Goal: Contribute content

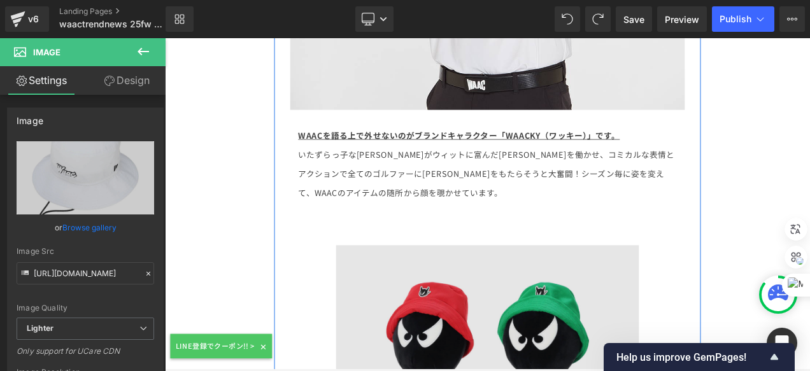
scroll to position [7752, 0]
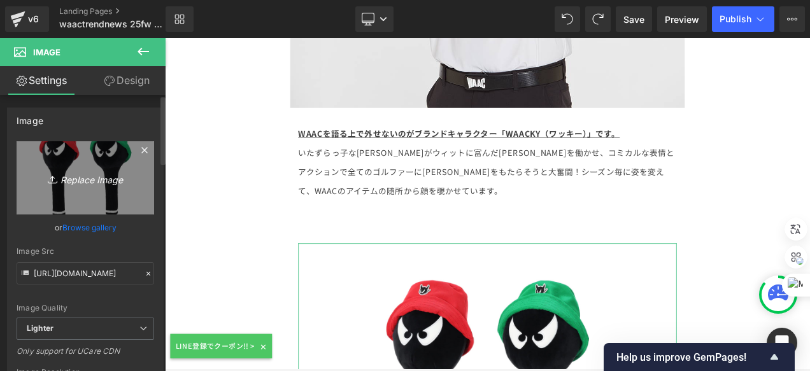
click at [80, 157] on link "Replace Image" at bounding box center [85, 177] width 137 height 73
type input "C:\fakepath\WAAC_ADLP_1.jpg"
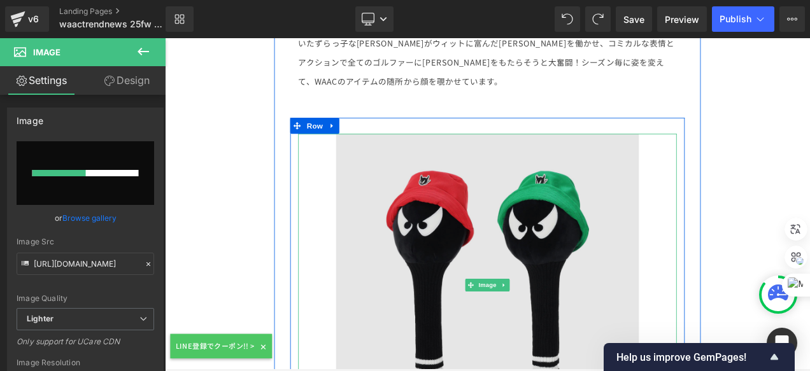
scroll to position [7943, 0]
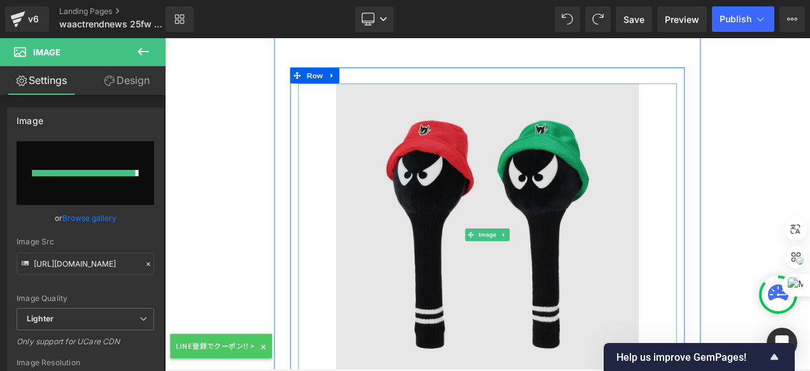
type input "[URL][DOMAIN_NAME]"
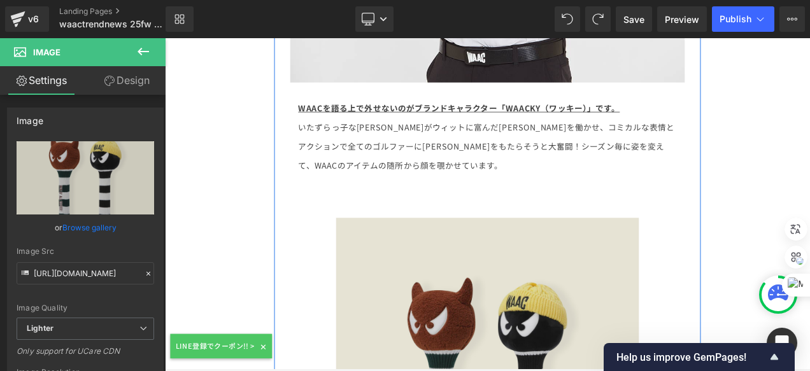
scroll to position [7880, 0]
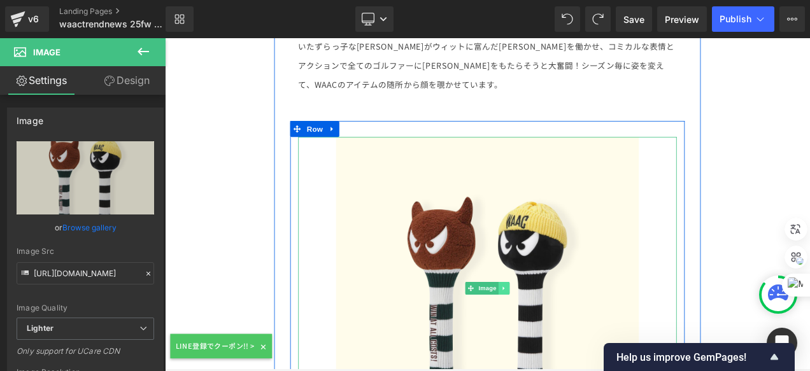
click at [561, 219] on div "Image" at bounding box center [550, 337] width 452 height 362
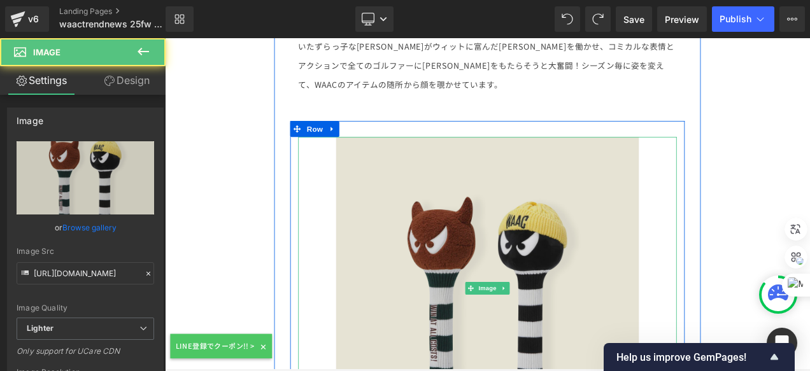
click at [686, 228] on img at bounding box center [550, 337] width 362 height 362
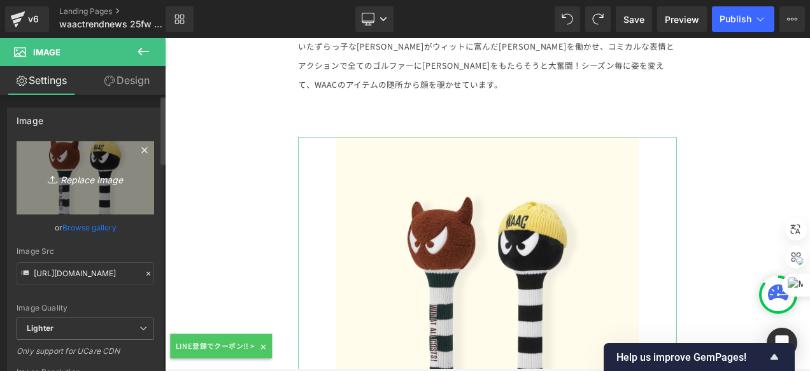
click at [38, 158] on link "Replace Image" at bounding box center [85, 177] width 137 height 73
type input "C:\fakepath\SONG YOUNG-HAN 17.jpg"
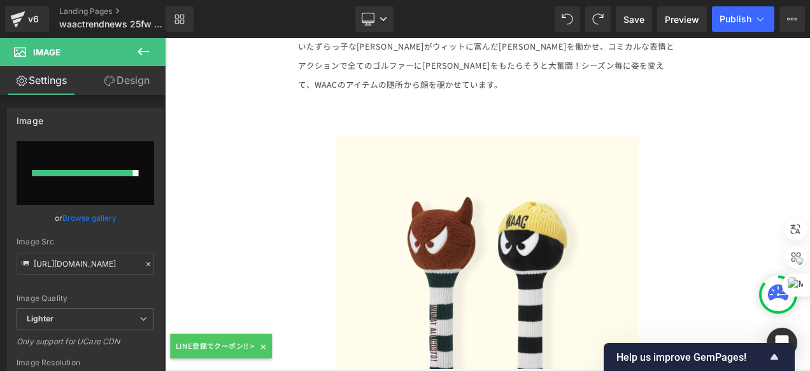
type input "[URL][DOMAIN_NAME][DATE]"
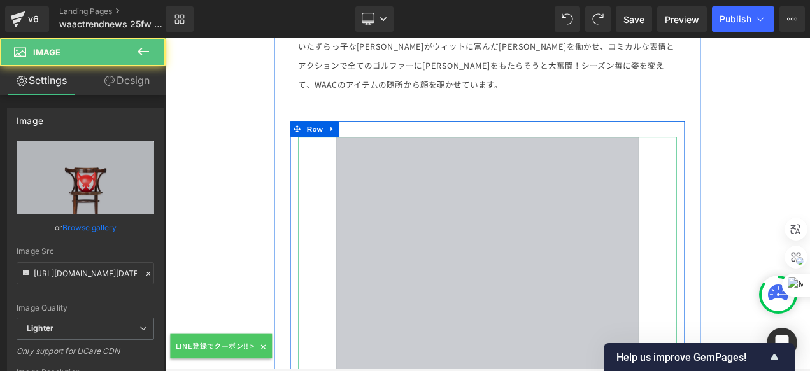
scroll to position [7689, 0]
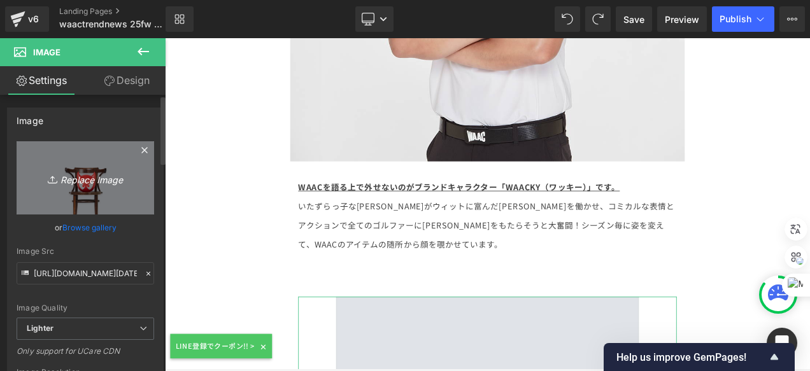
click at [50, 156] on link "Replace Image" at bounding box center [85, 177] width 137 height 73
type input "C:\fakepath\what in my bag LINE.jpg"
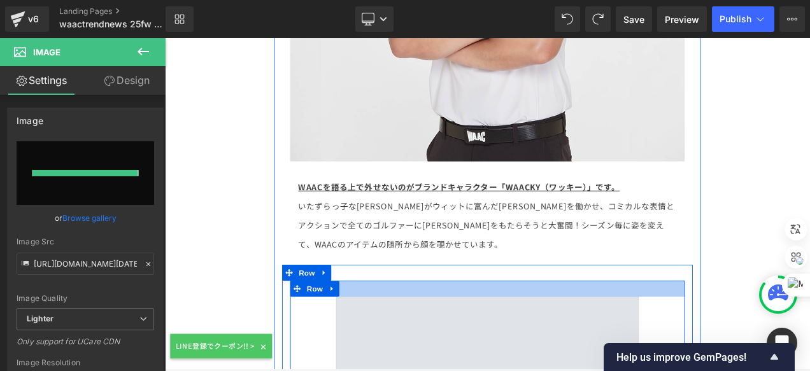
type input "[URL][DOMAIN_NAME]"
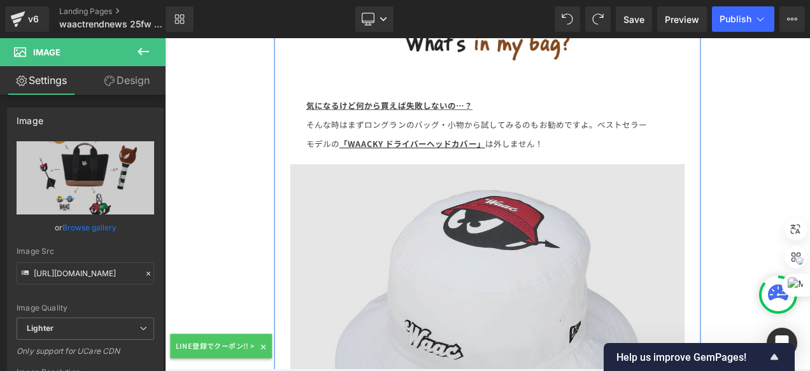
scroll to position [8198, 0]
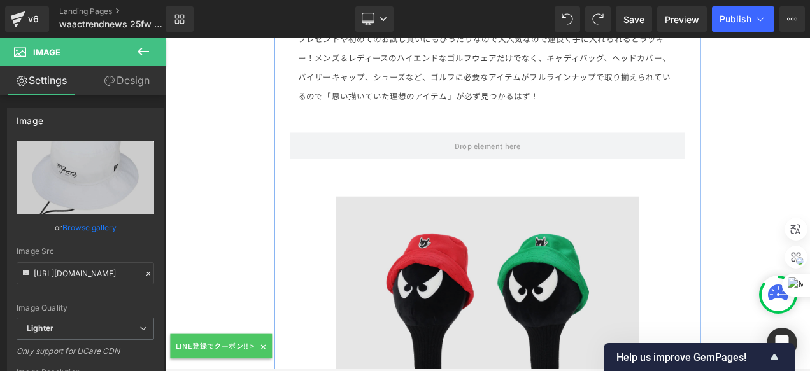
scroll to position [9025, 0]
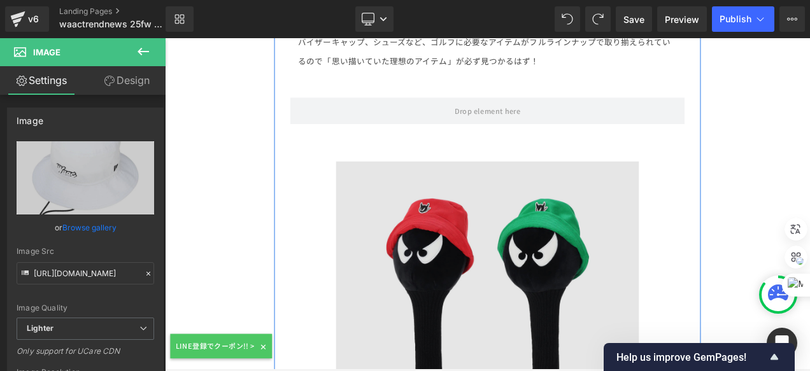
click at [507, 219] on img at bounding box center [550, 366] width 362 height 362
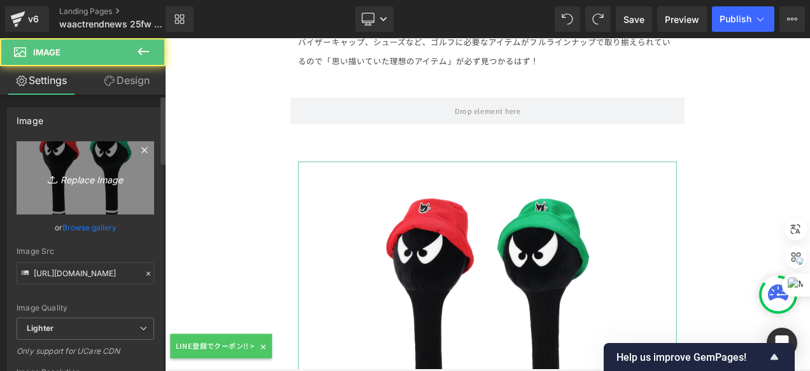
click at [59, 162] on link "Replace Image" at bounding box center [85, 177] width 137 height 73
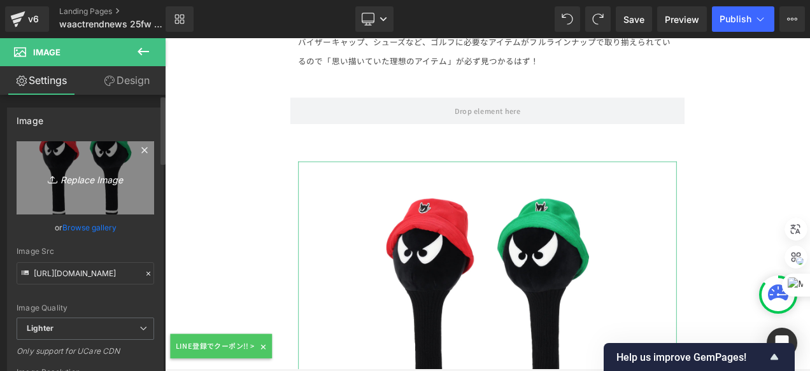
type input "C:\fakepath\WAAC_ADLP_1.jpg"
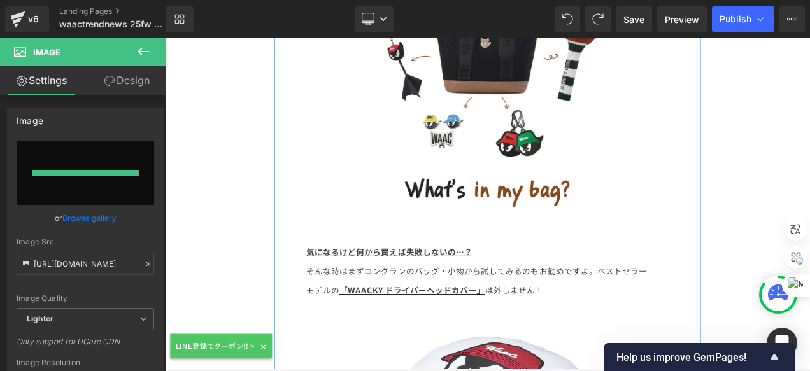
type input "[URL][DOMAIN_NAME]"
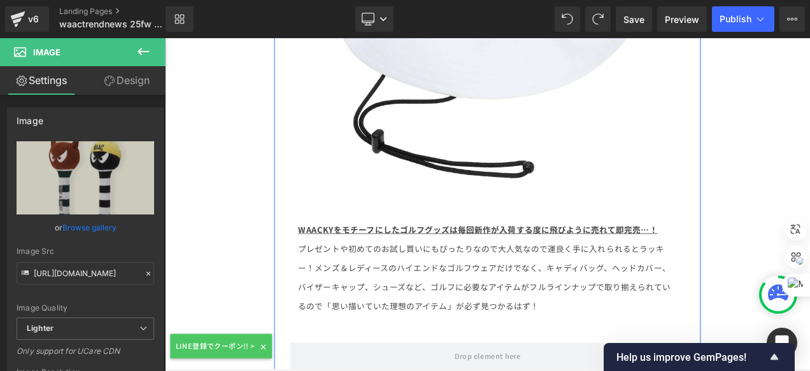
scroll to position [8834, 0]
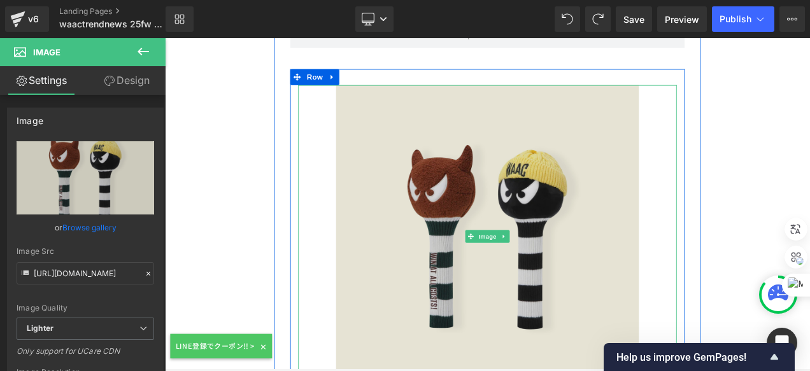
scroll to position [9152, 0]
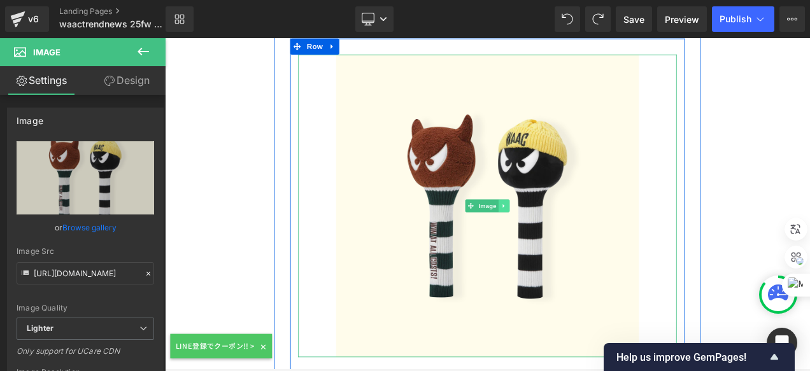
click at [566, 235] on icon at bounding box center [569, 239] width 7 height 8
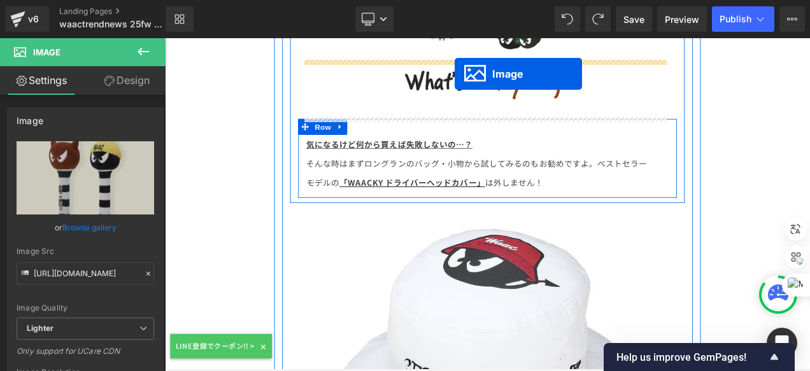
scroll to position [8212, 0]
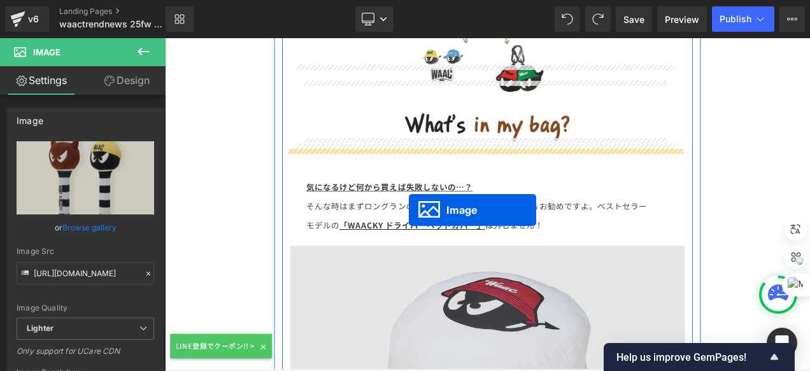
drag, startPoint x: 507, startPoint y: 123, endPoint x: 456, endPoint y: 243, distance: 130.0
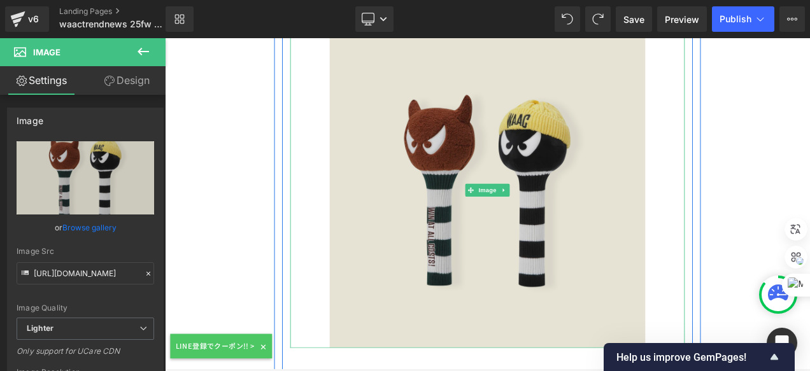
scroll to position [8657, 0]
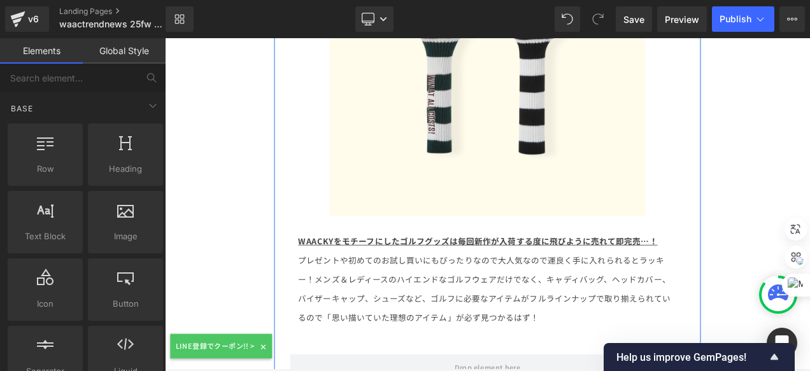
scroll to position [8785, 0]
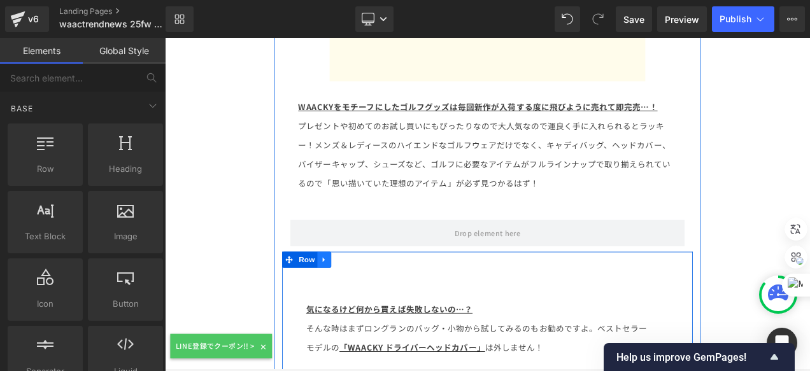
click at [353, 299] on icon at bounding box center [355, 304] width 9 height 10
click at [384, 299] on icon at bounding box center [388, 304] width 9 height 10
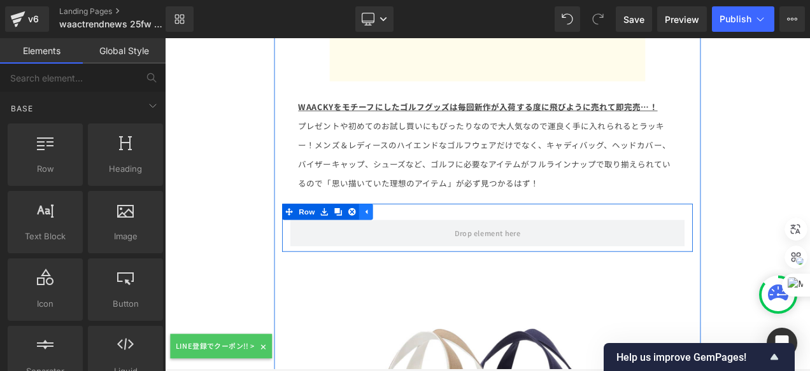
click at [404, 243] on icon at bounding box center [405, 246] width 3 height 6
click at [351, 236] on link at bounding box center [355, 245] width 17 height 19
click at [384, 241] on icon at bounding box center [388, 245] width 9 height 9
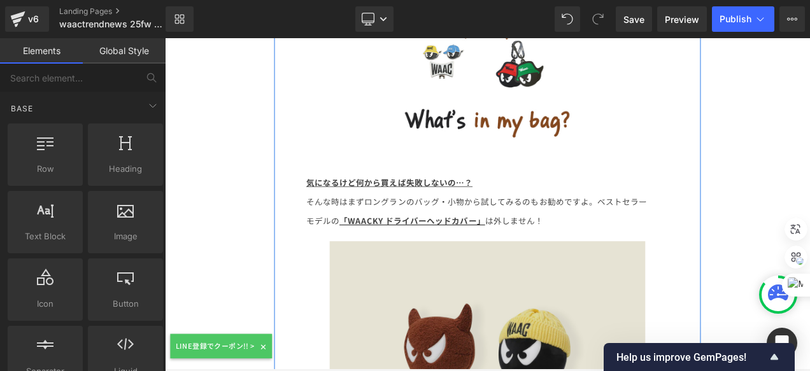
scroll to position [8212, 0]
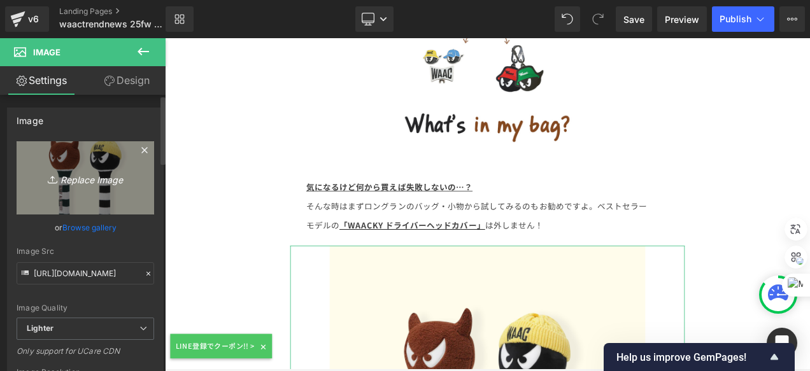
click at [41, 195] on link "Replace Image" at bounding box center [85, 177] width 137 height 73
type input "C:\fakepath\what in my bag LINE.jpg"
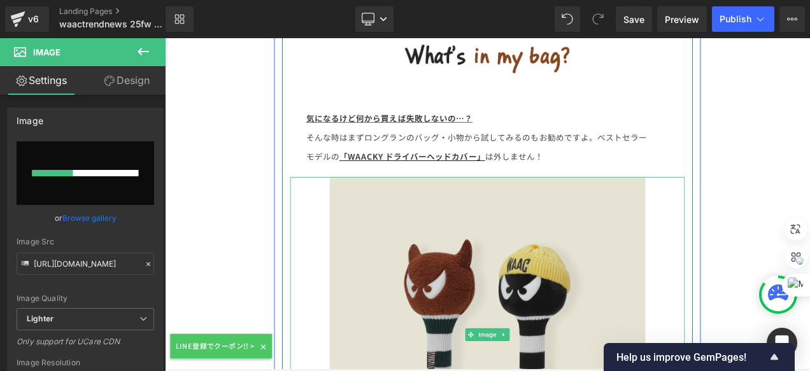
scroll to position [8530, 0]
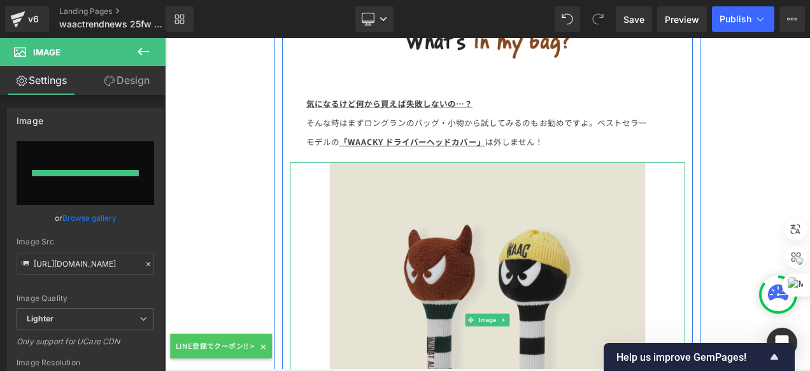
type input "[URL][DOMAIN_NAME]"
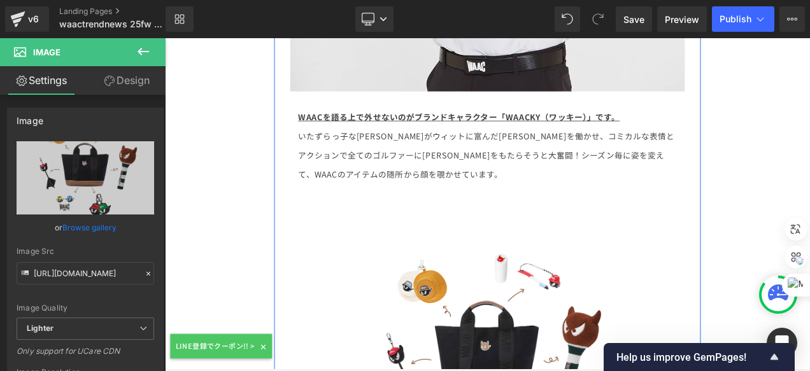
scroll to position [7894, 0]
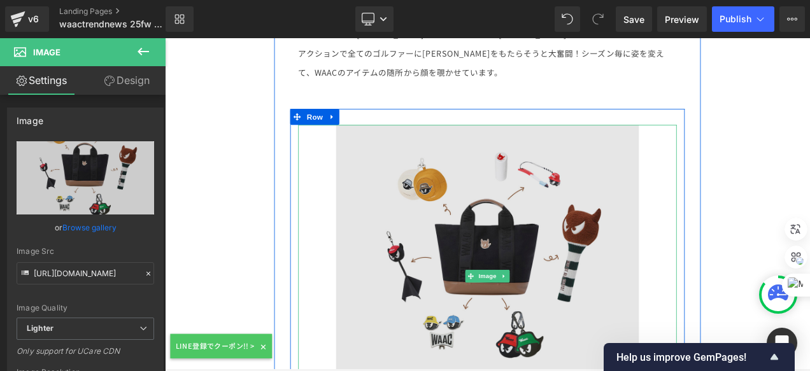
click at [643, 181] on img at bounding box center [550, 323] width 362 height 362
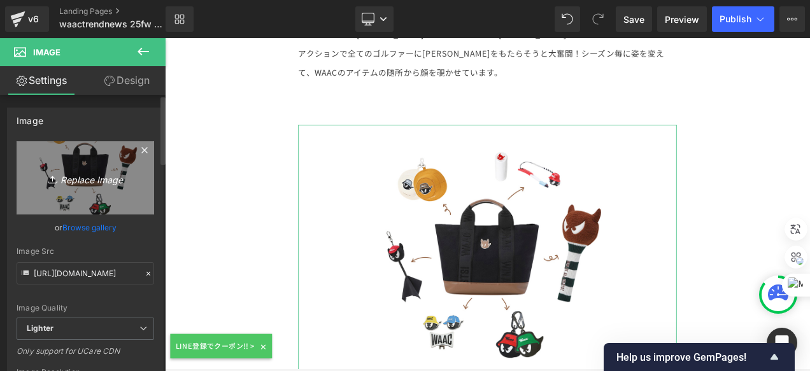
click at [123, 158] on link "Replace Image" at bounding box center [85, 177] width 137 height 73
type input "C:\fakepath\WAAC_ADLP_1.jpg"
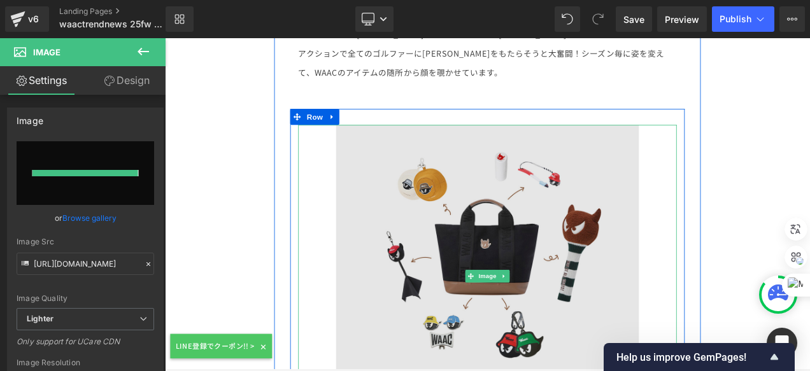
type input "[URL][DOMAIN_NAME]"
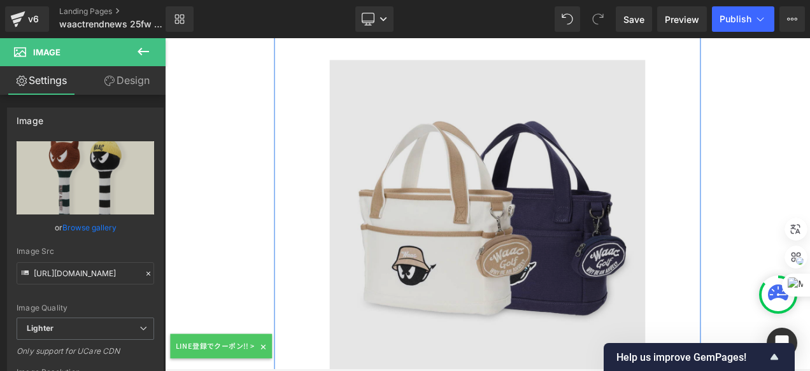
scroll to position [9039, 0]
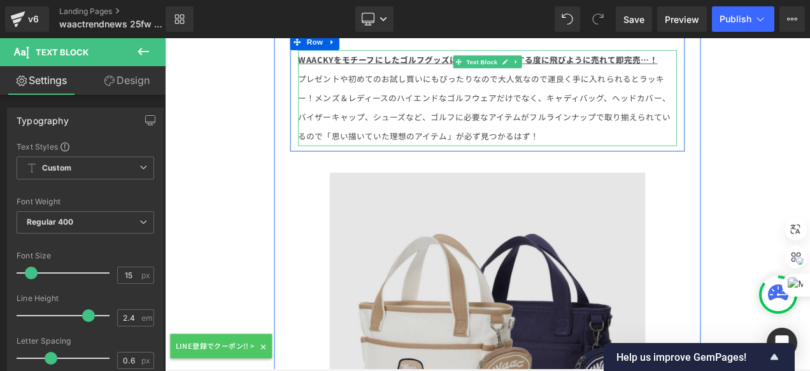
scroll to position [8848, 0]
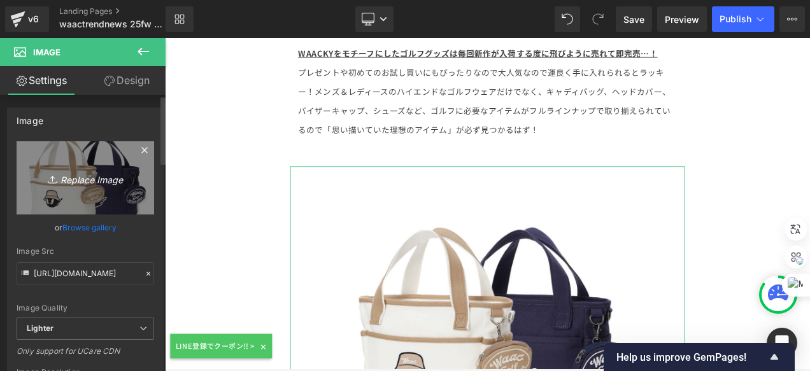
click at [74, 167] on link "Replace Image" at bounding box center [85, 177] width 137 height 73
type input "C:\fakepath\WAAC_ADLP_2.jpg"
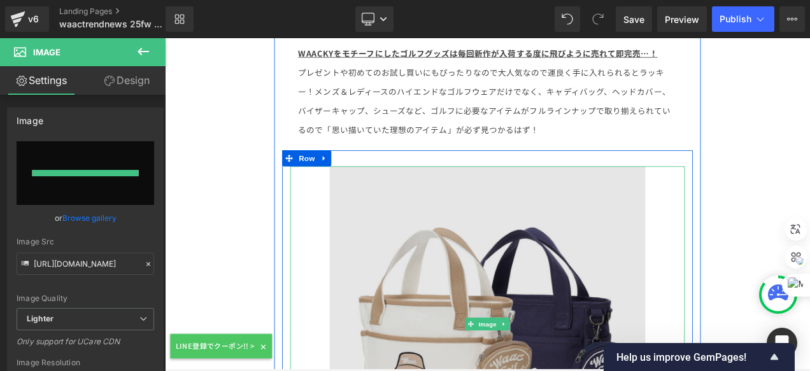
type input "[URL][DOMAIN_NAME]"
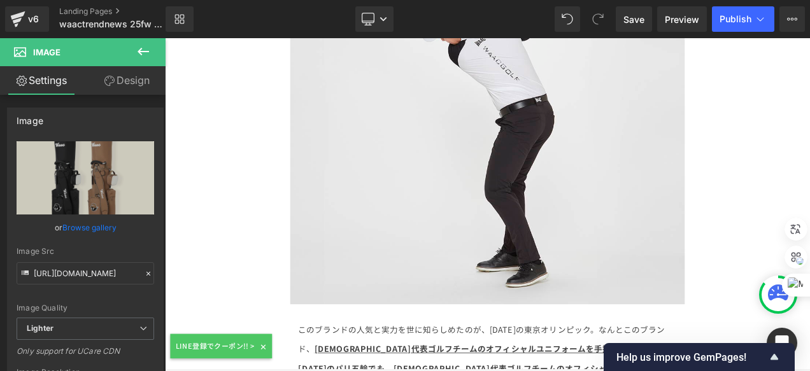
scroll to position [3375, 0]
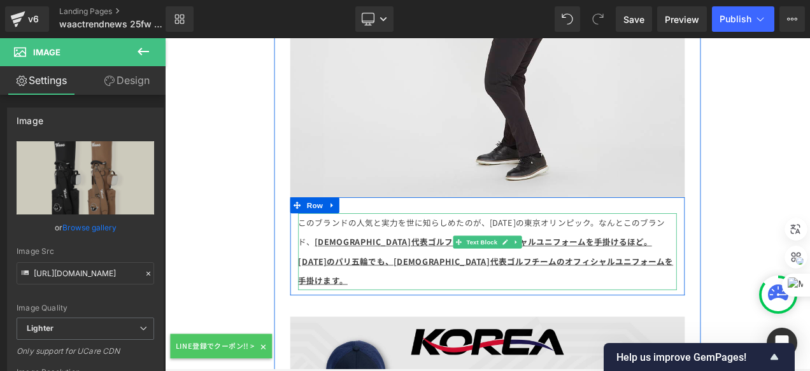
click at [598, 306] on strong "[DEMOGRAPHIC_DATA]代表ゴルフチームのオフィシャルユニフォームを手掛けるほど。[DATE]のパリ五輪でも、[DEMOGRAPHIC_DATA]…" at bounding box center [547, 304] width 447 height 59
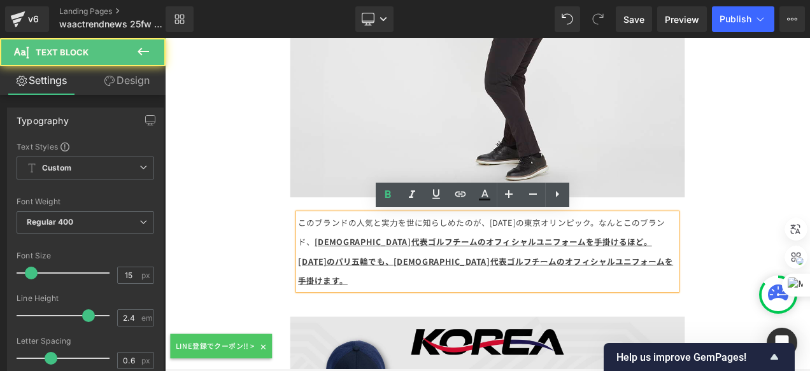
click at [597, 307] on strong "[DEMOGRAPHIC_DATA]代表ゴルフチームのオフィシャルユニフォームを手掛けるほど。[DATE]のパリ五輪でも、[DEMOGRAPHIC_DATA]…" at bounding box center [547, 304] width 447 height 59
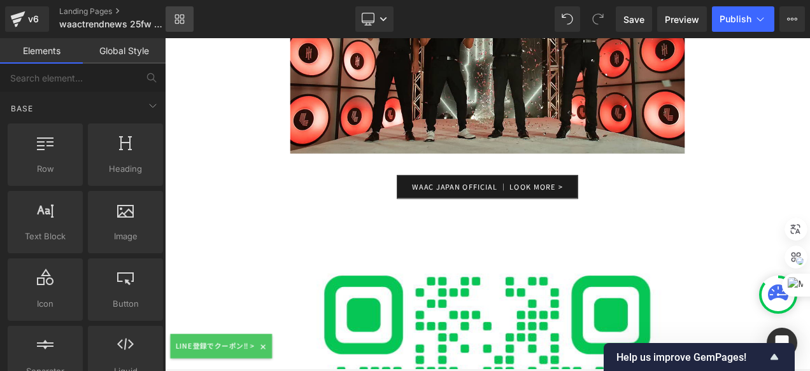
scroll to position [14321, 0]
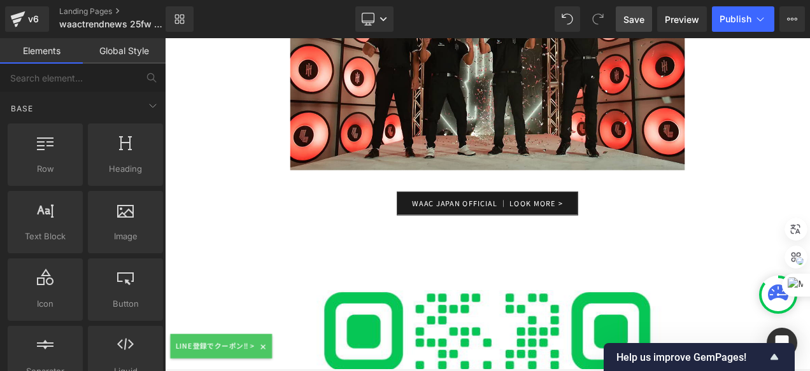
click at [635, 15] on span "Save" at bounding box center [633, 19] width 21 height 13
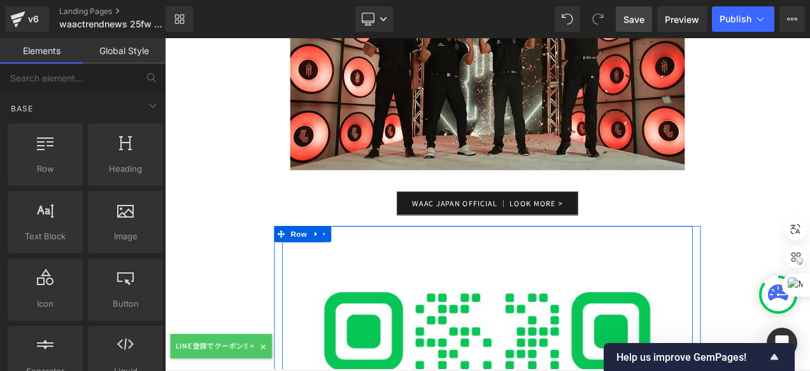
drag, startPoint x: 769, startPoint y: 139, endPoint x: 758, endPoint y: 126, distance: 16.7
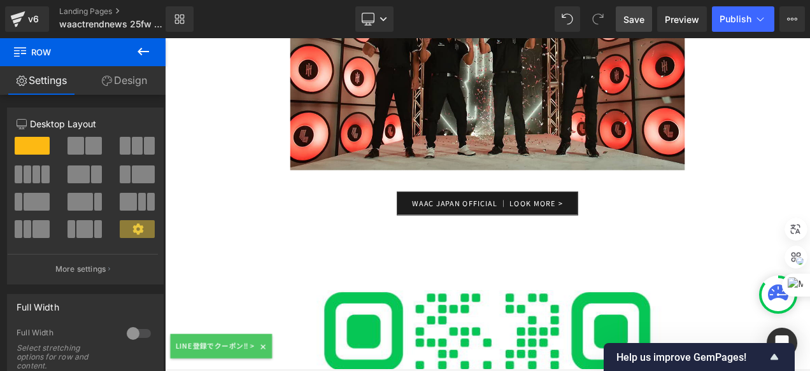
click at [630, 20] on span "Save" at bounding box center [633, 19] width 21 height 13
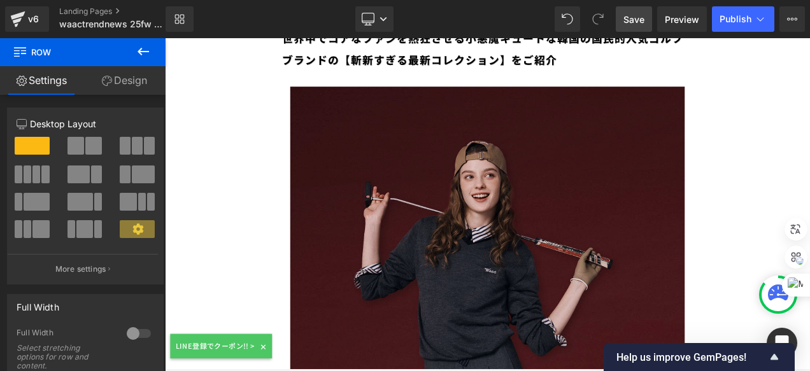
scroll to position [0, 0]
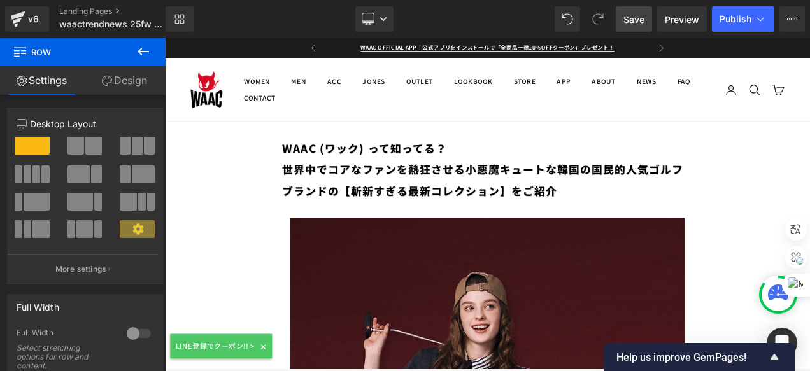
click at [640, 19] on span "Save" at bounding box center [633, 19] width 21 height 13
